Goal: Check status: Check status

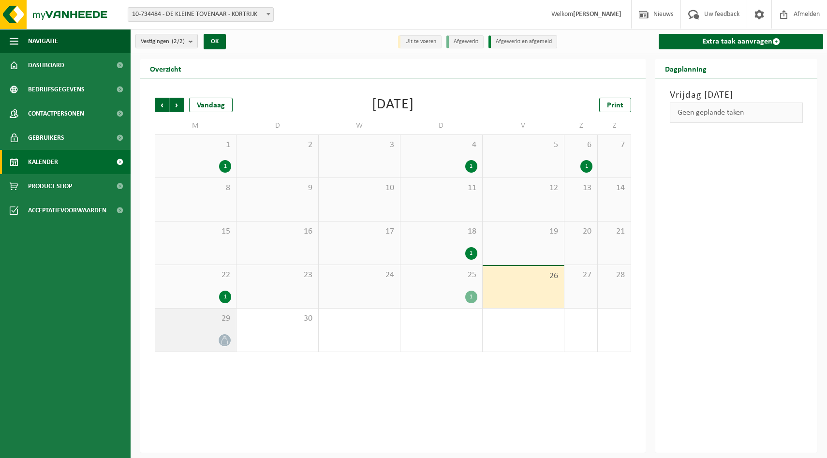
click at [202, 331] on div "29" at bounding box center [195, 330] width 81 height 43
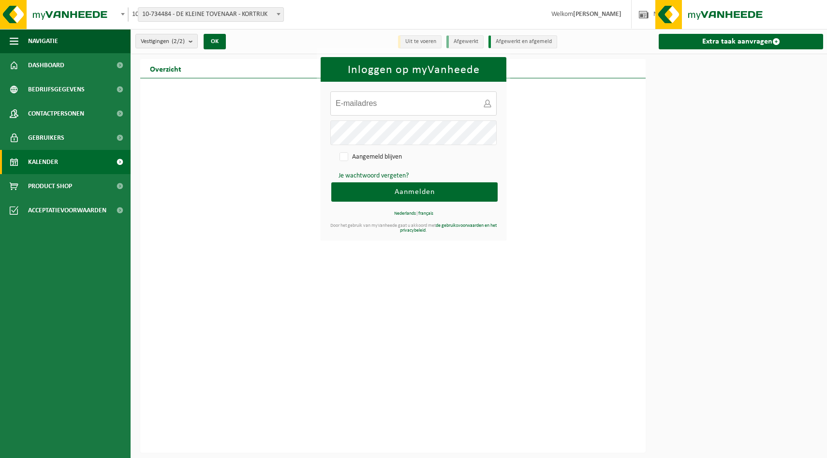
type input "sofie@kleinetovenaar.be"
click at [389, 192] on button "Aanmelden" at bounding box center [414, 191] width 166 height 19
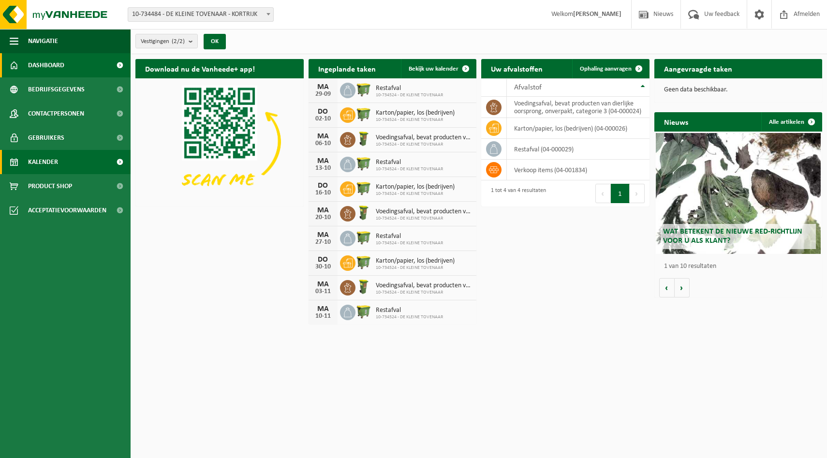
click at [41, 165] on span "Kalender" at bounding box center [43, 162] width 30 height 24
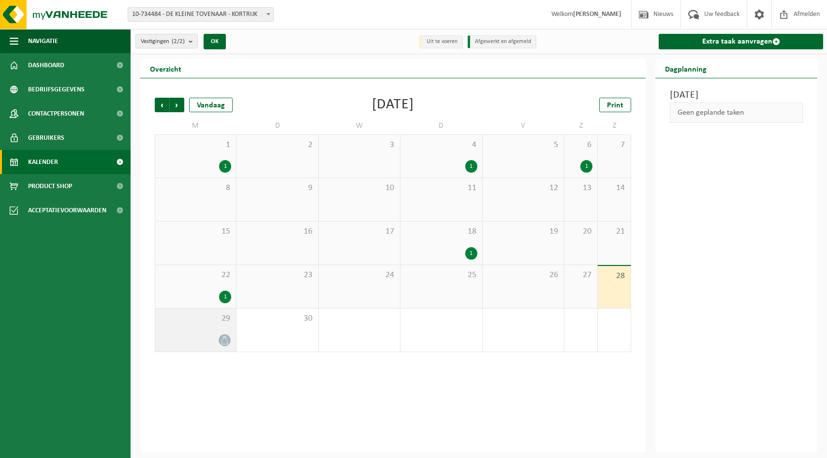
click at [198, 325] on div "29" at bounding box center [195, 330] width 81 height 43
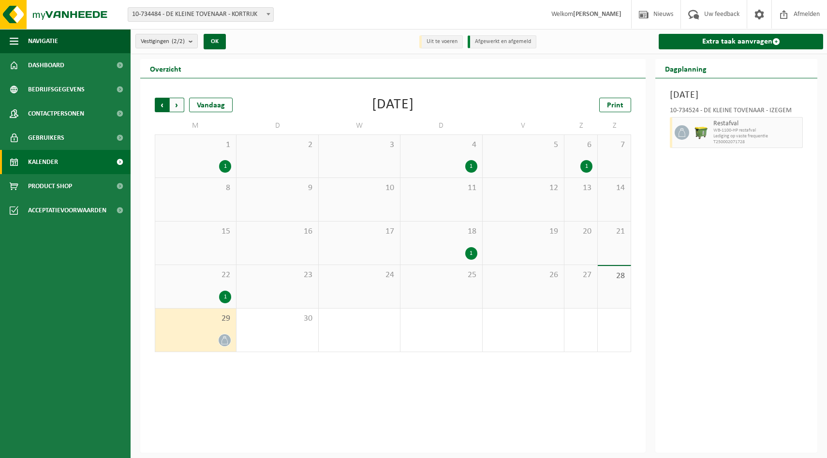
click at [179, 105] on span "Volgende" at bounding box center [177, 105] width 15 height 15
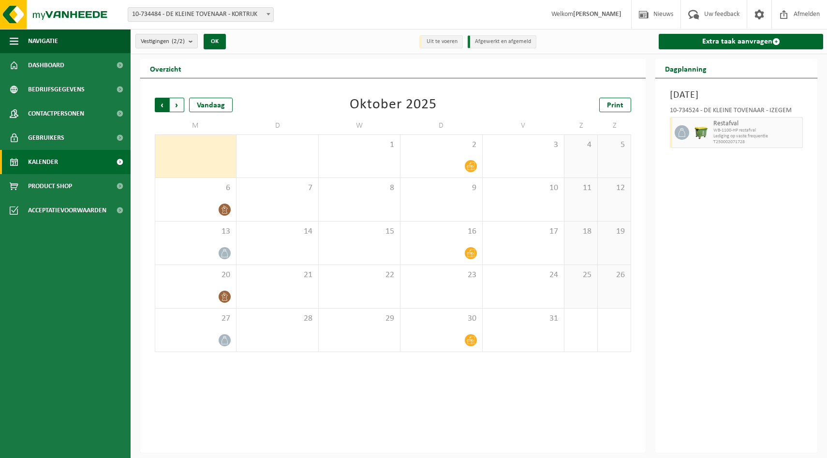
click at [177, 104] on span "Volgende" at bounding box center [177, 105] width 15 height 15
